Goal: Information Seeking & Learning: Check status

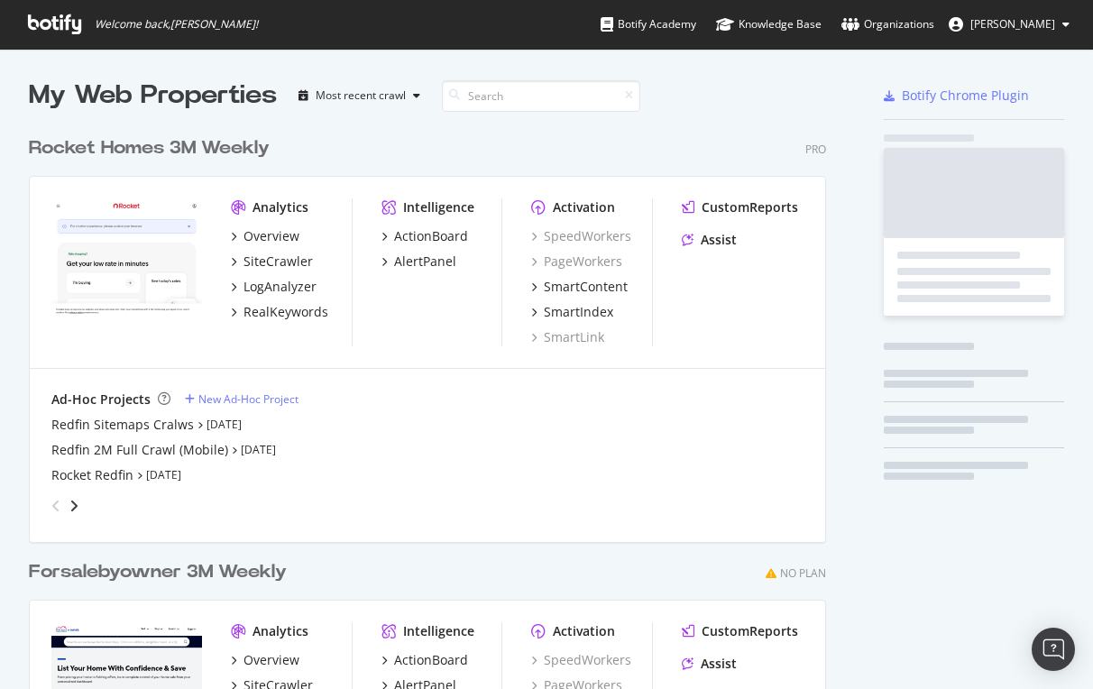
scroll to position [689, 1093]
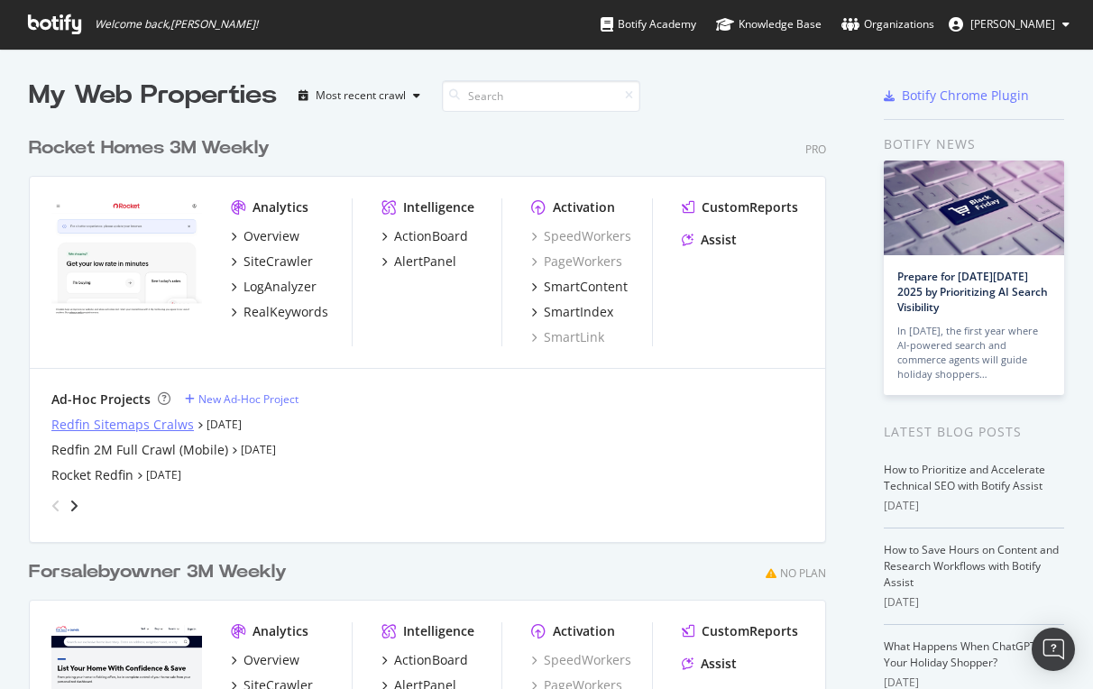
click at [106, 428] on div "Redfin Sitemaps Cralws" at bounding box center [122, 425] width 142 height 18
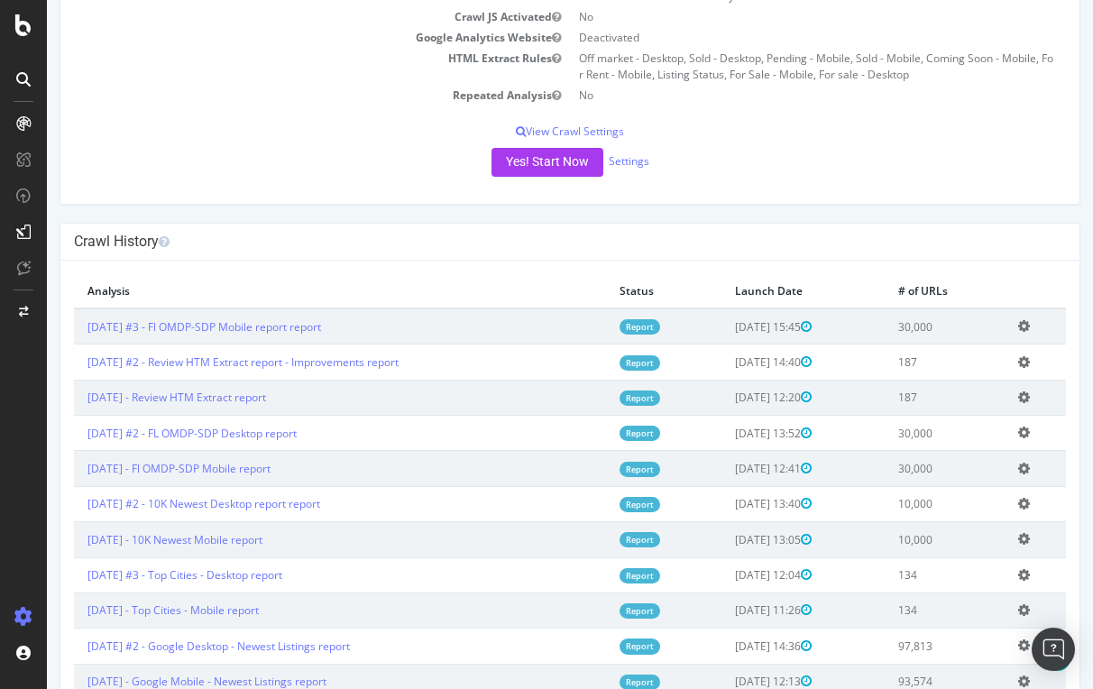
scroll to position [266, 0]
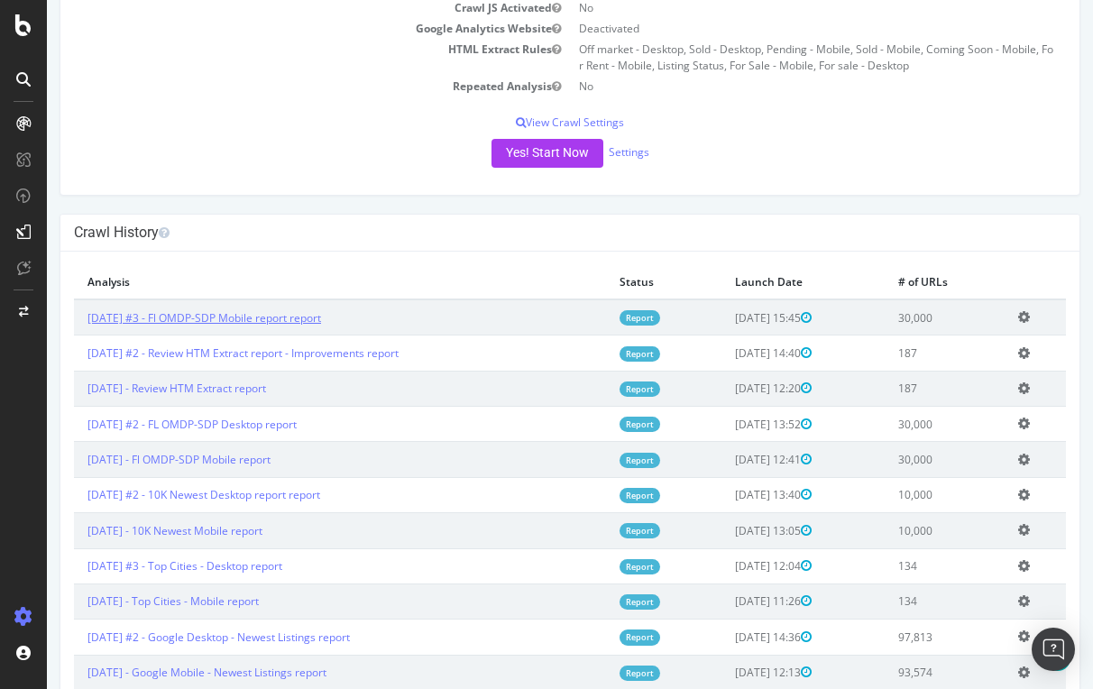
click at [274, 315] on link "[DATE] #3 - Fl OMDP-SDP Mobile report report" at bounding box center [204, 317] width 234 height 15
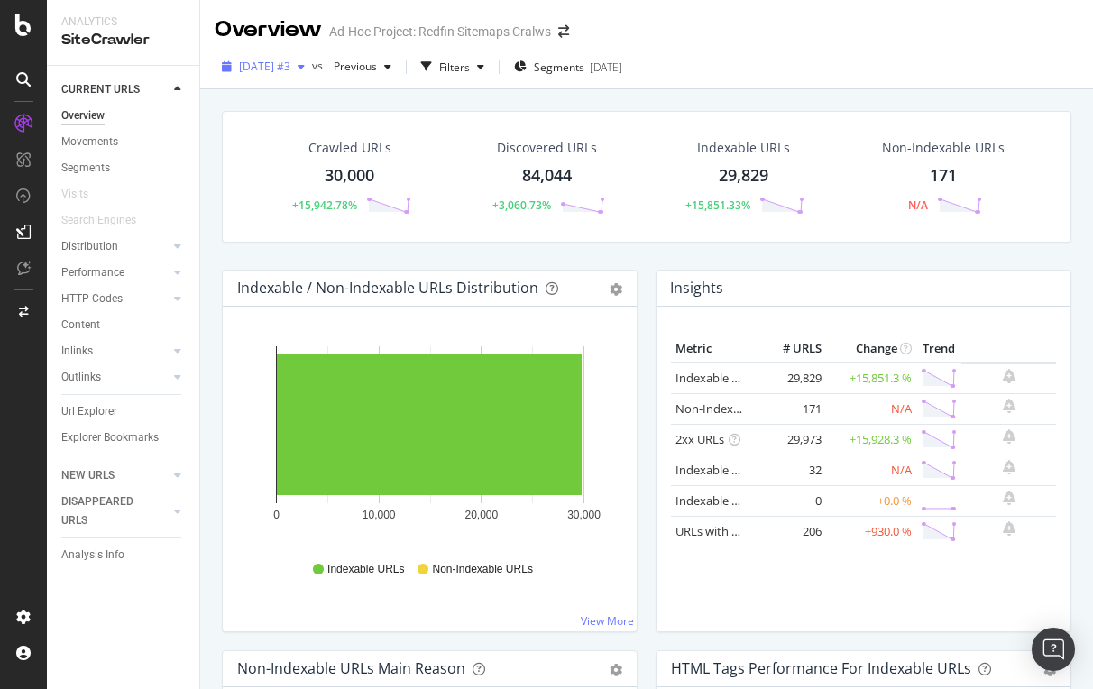
click at [290, 59] on span "[DATE] #3" at bounding box center [264, 66] width 51 height 15
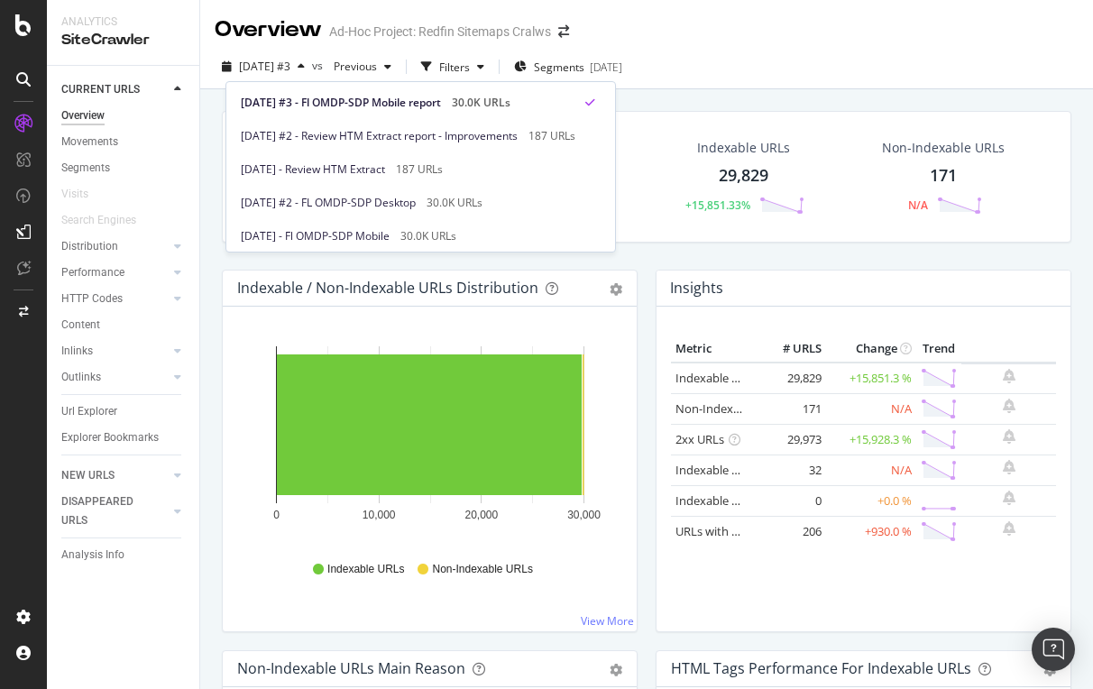
click at [826, 73] on div "[DATE] #3 vs Previous Filters Segments [DATE]" at bounding box center [646, 70] width 893 height 36
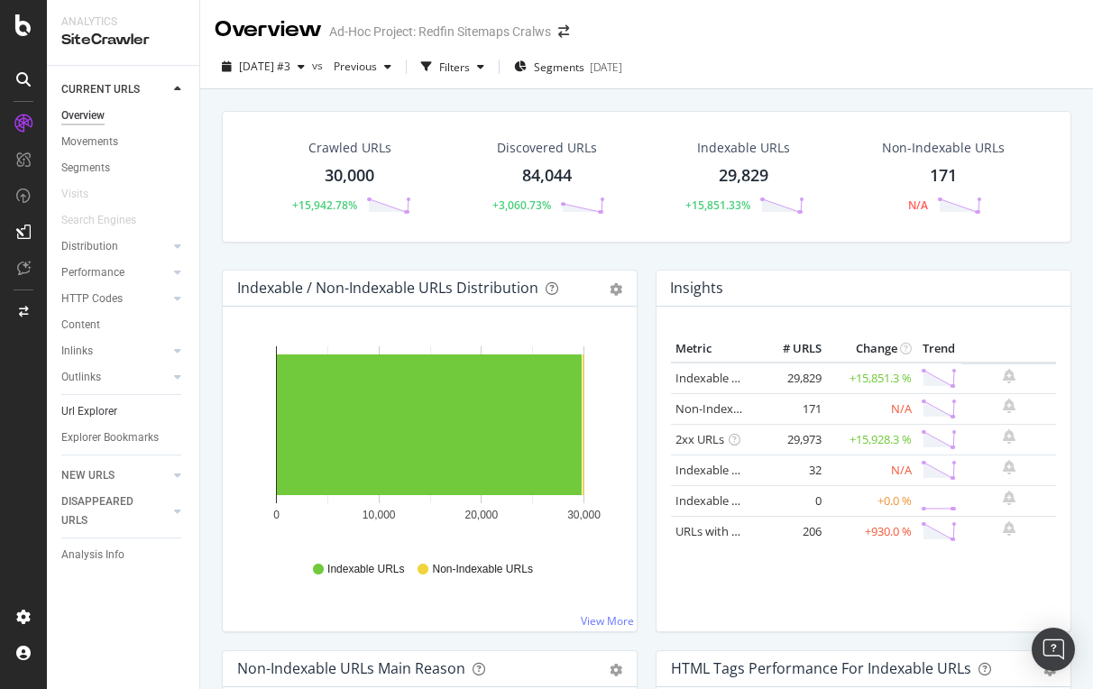
click at [119, 402] on link "Url Explorer" at bounding box center [123, 411] width 125 height 19
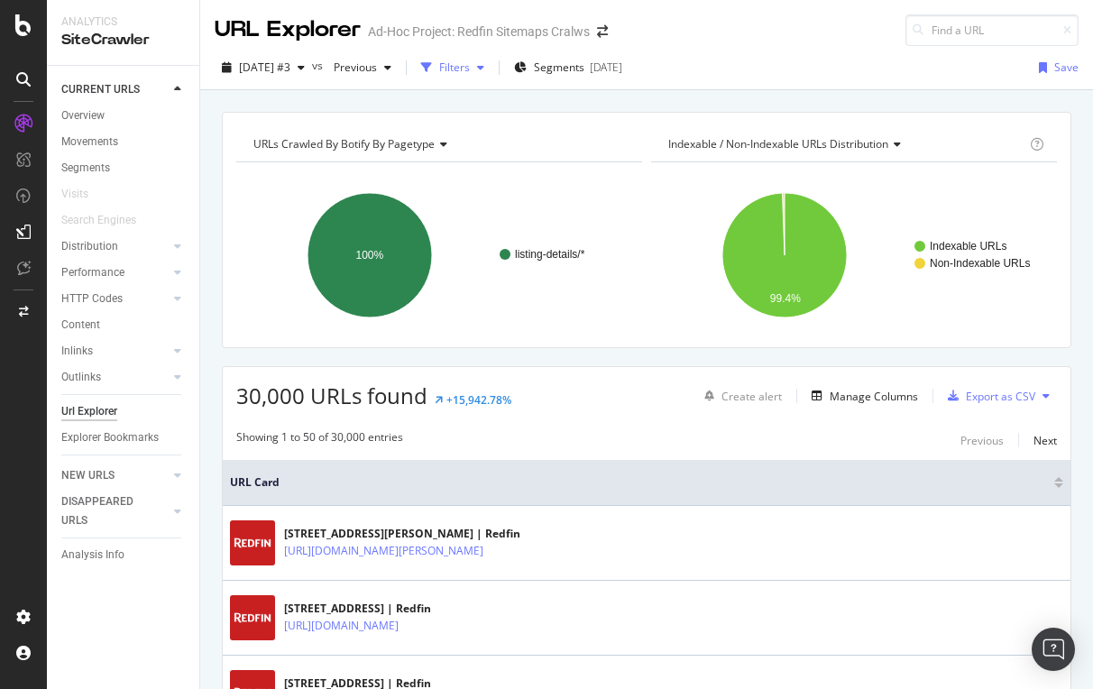
click at [470, 66] on div "Filters" at bounding box center [454, 67] width 31 height 15
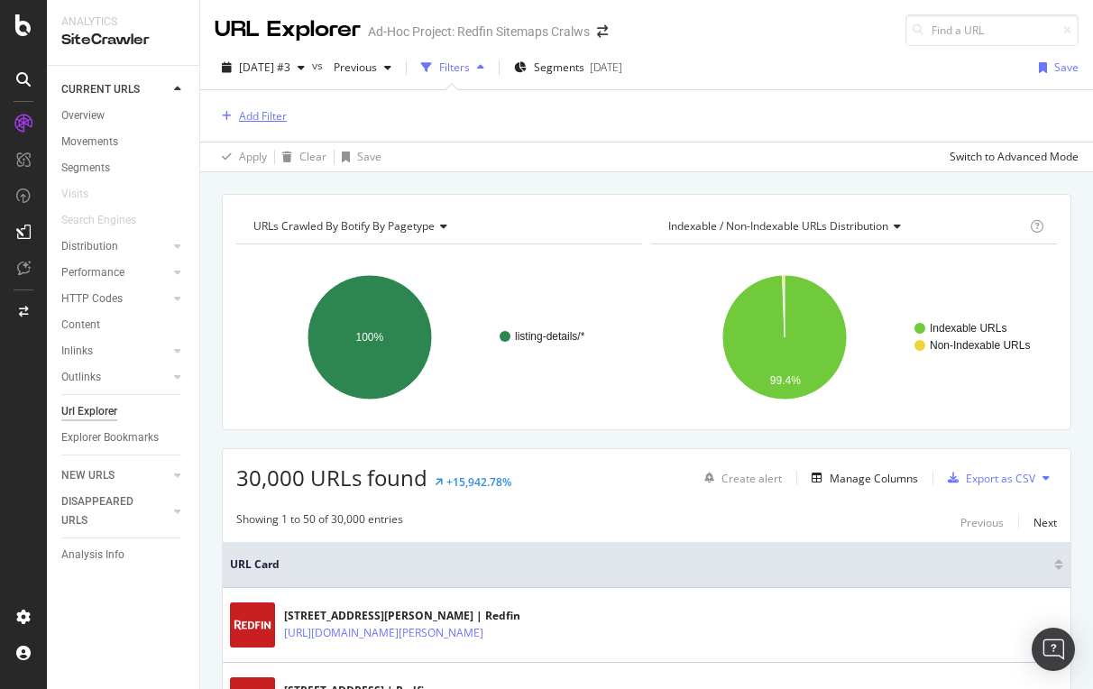
click at [250, 109] on div "Add Filter" at bounding box center [263, 115] width 48 height 15
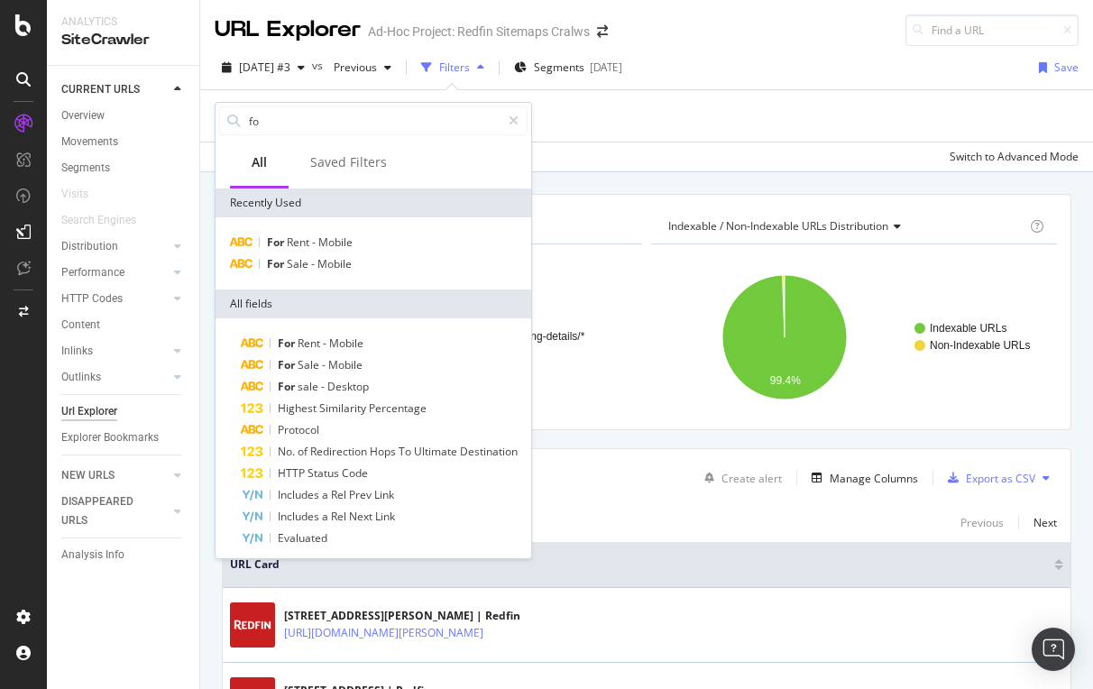
type input "f"
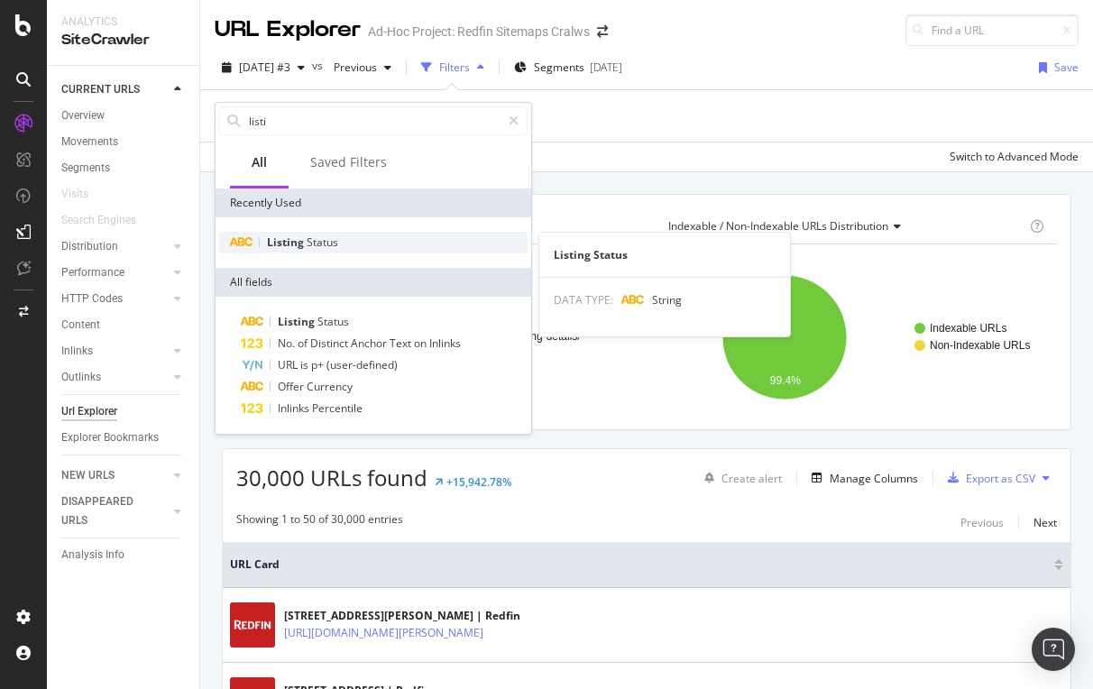
type input "listi"
click at [326, 243] on span "Status" at bounding box center [323, 241] width 32 height 15
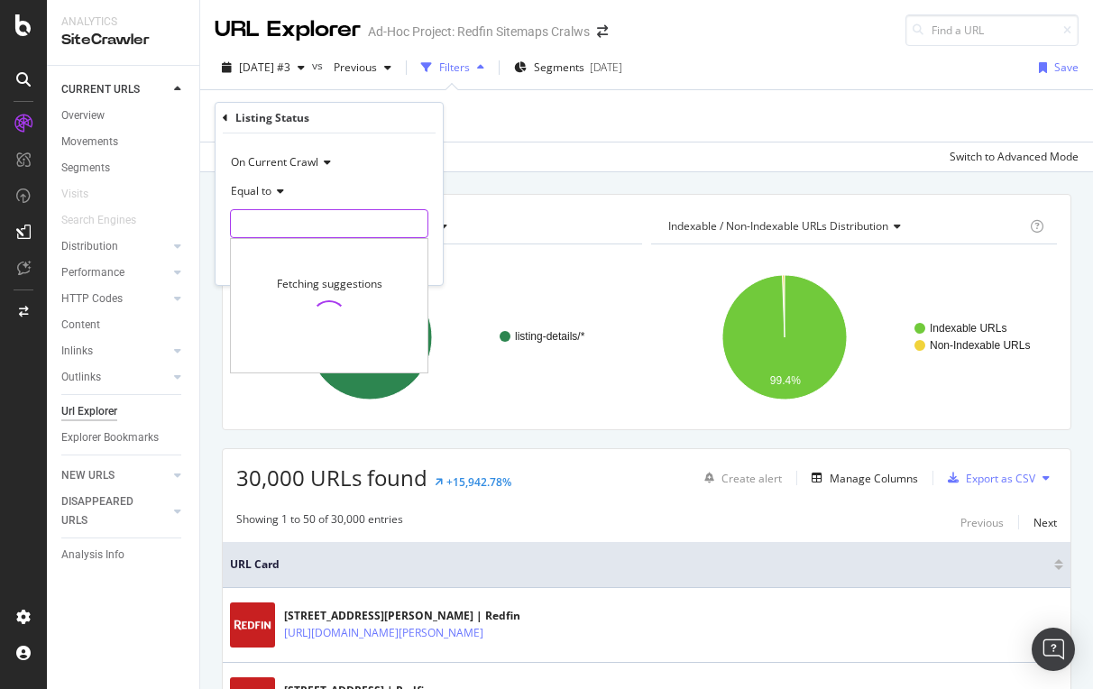
click at [255, 230] on input "text" at bounding box center [329, 223] width 197 height 29
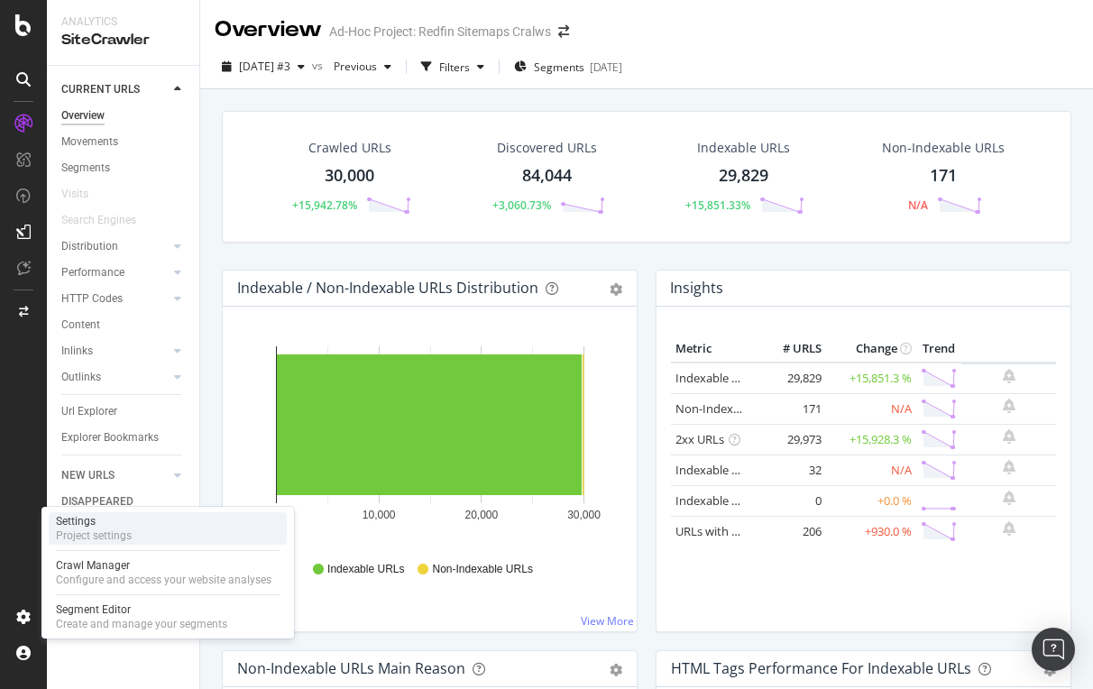
click at [134, 526] on div "Settings Project settings" at bounding box center [168, 528] width 238 height 32
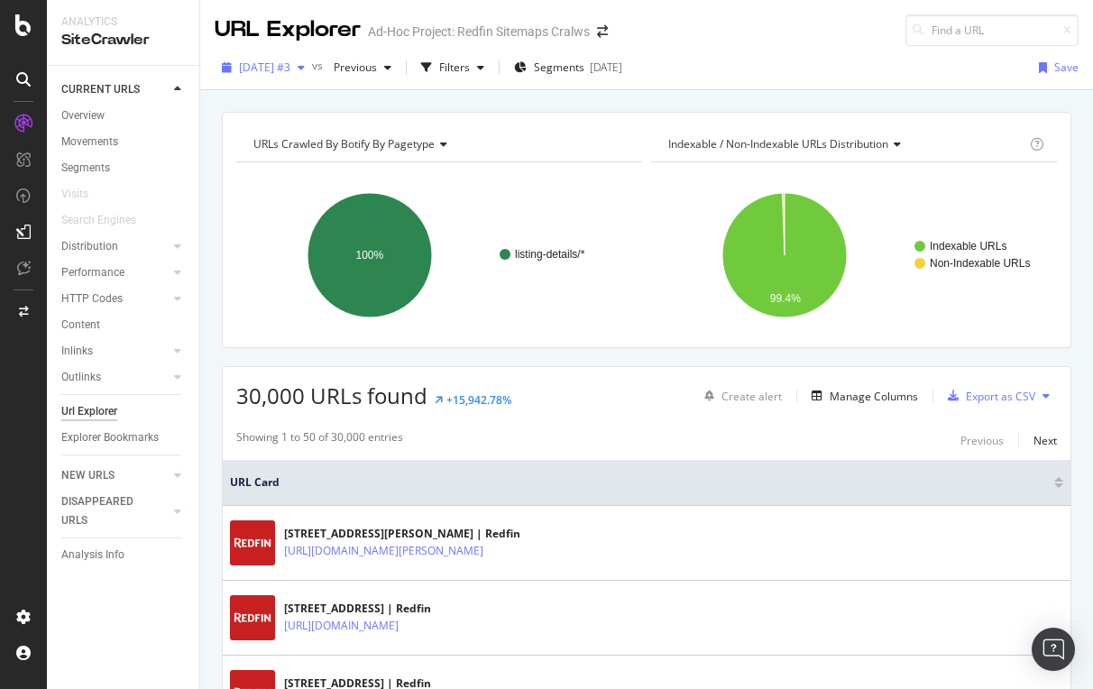
click at [311, 58] on div "[DATE] #3" at bounding box center [263, 67] width 97 height 27
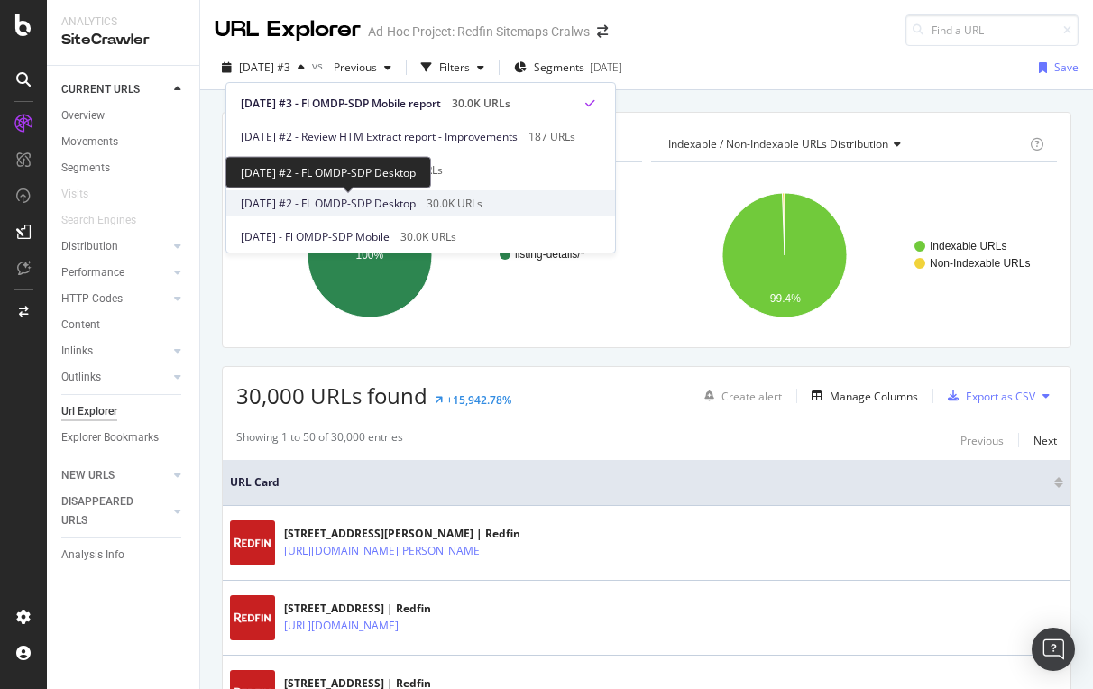
click at [340, 205] on span "[DATE] #2 - FL OMDP-SDP Desktop" at bounding box center [328, 204] width 175 height 16
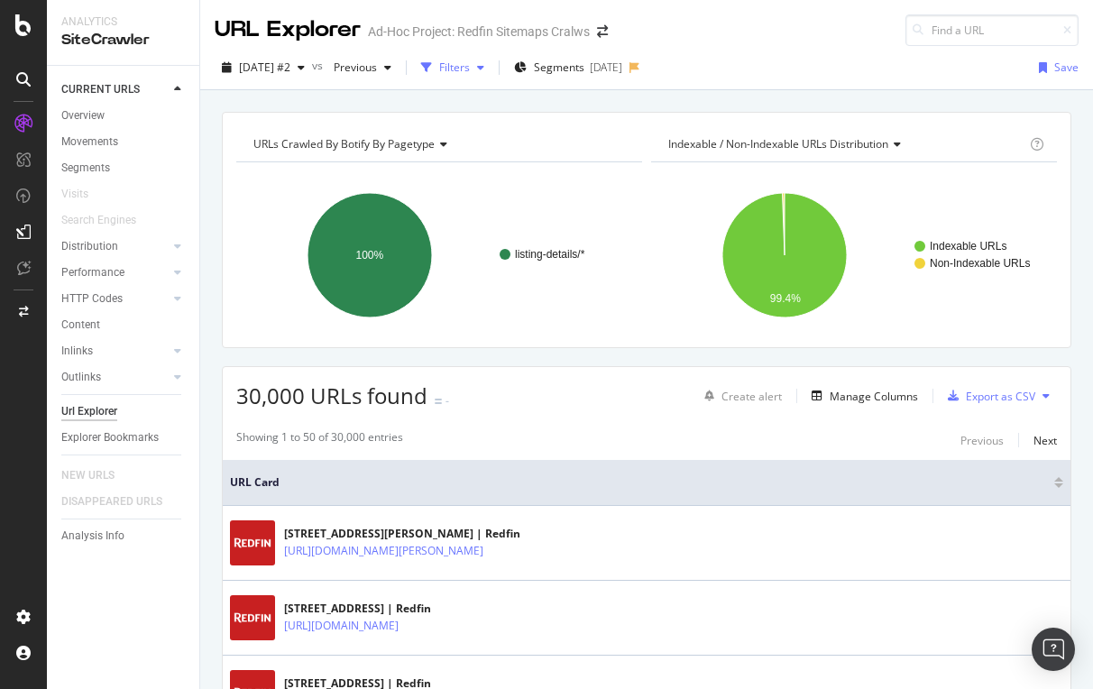
click at [470, 65] on div "Filters" at bounding box center [454, 67] width 31 height 15
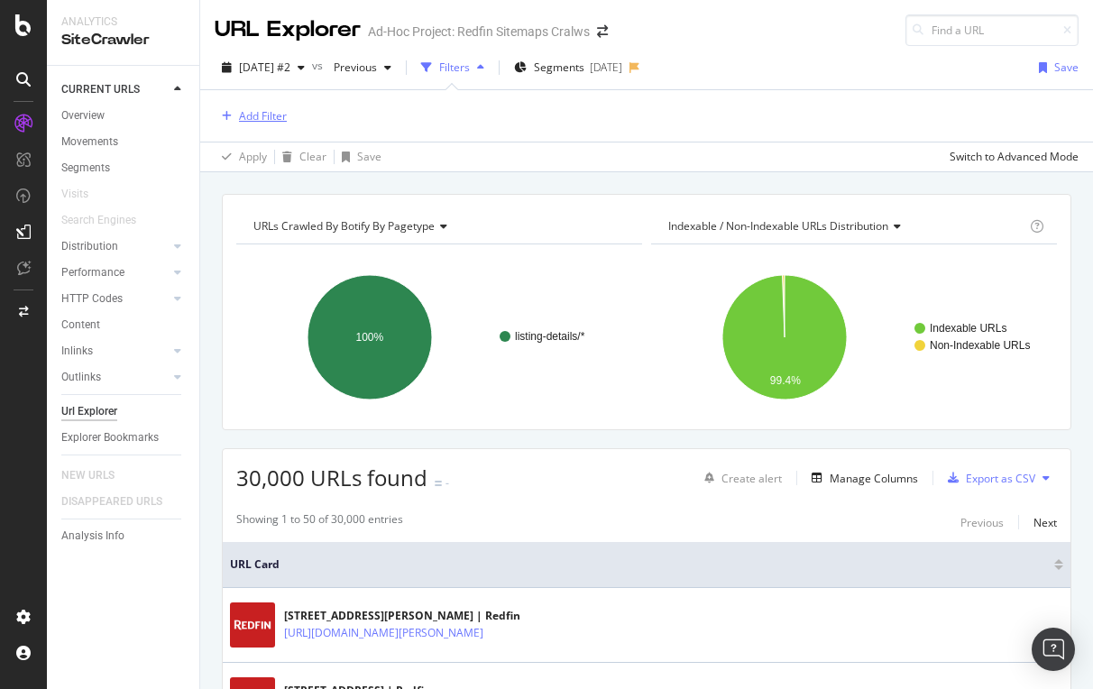
click at [279, 107] on button "Add Filter" at bounding box center [251, 117] width 72 height 22
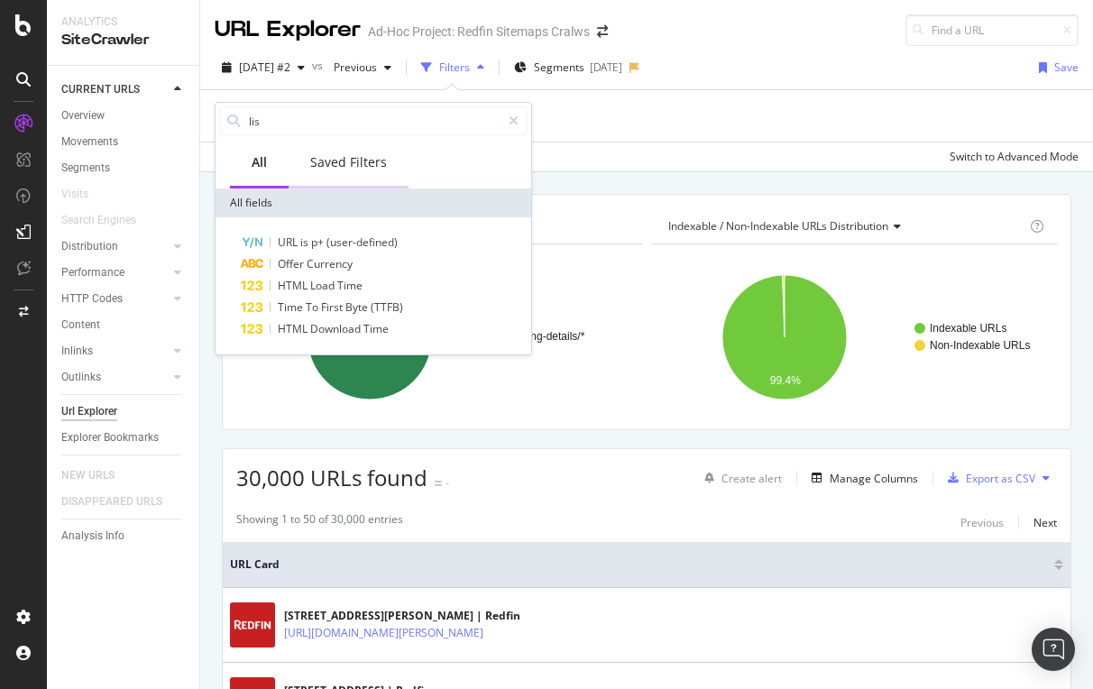
type input "list"
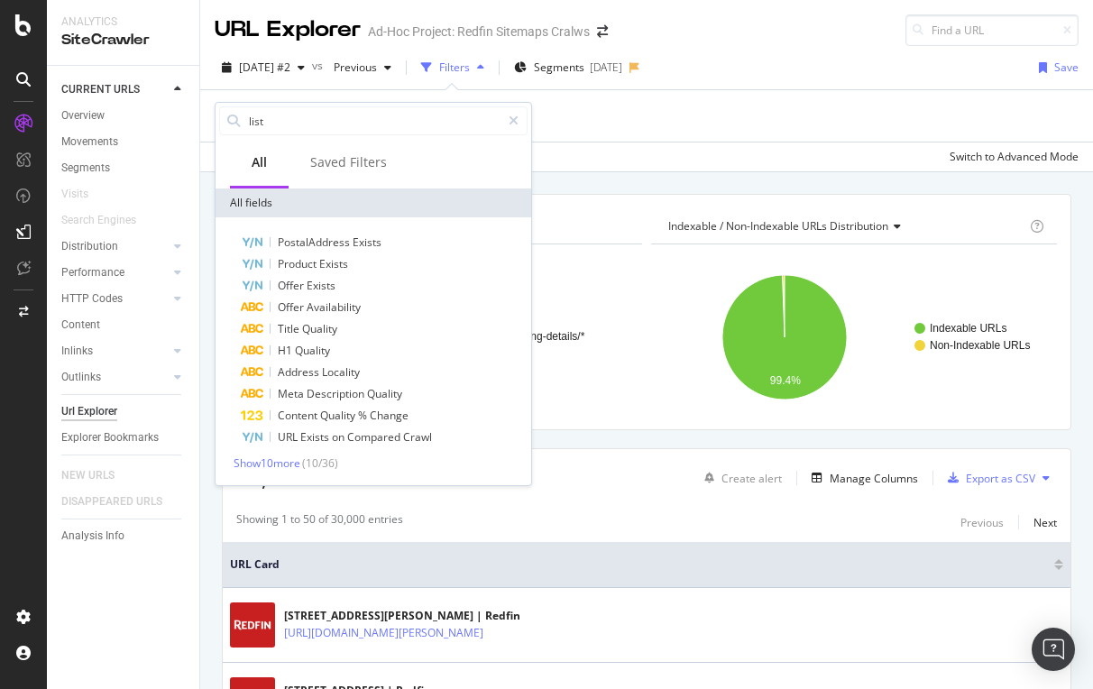
click at [664, 114] on div "Add Filter" at bounding box center [647, 115] width 864 height 51
